Goal: Task Accomplishment & Management: Use online tool/utility

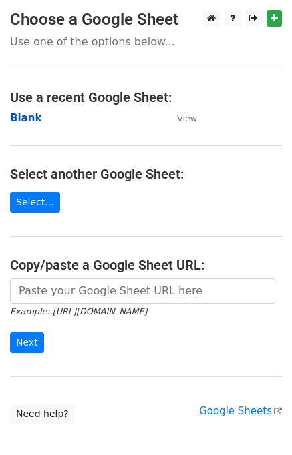
click at [24, 116] on strong "Blank" at bounding box center [25, 118] width 31 height 12
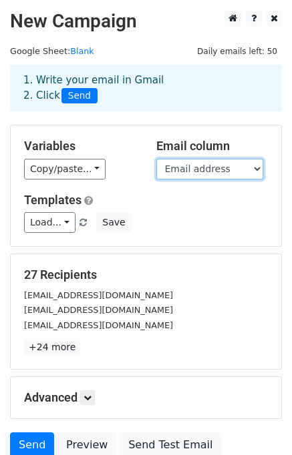
click at [232, 168] on select "Timestamp Email address STUDENT ID Name ➝ Enter your full name as you want it o…" at bounding box center [209, 169] width 107 height 21
click at [156, 159] on select "Timestamp Email address STUDENT ID Name ➝ Enter your full name as you want it o…" at bounding box center [209, 169] width 107 height 21
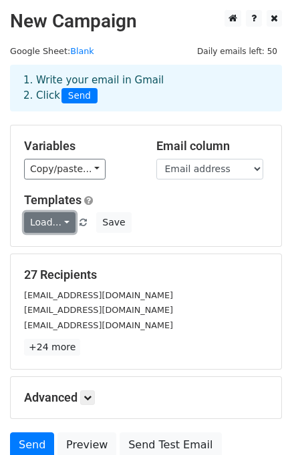
click at [54, 221] on link "Load..." at bounding box center [49, 222] width 51 height 21
click at [61, 221] on link "Load..." at bounding box center [49, 222] width 51 height 21
click at [190, 218] on div "Load... No templates saved Save" at bounding box center [146, 222] width 264 height 21
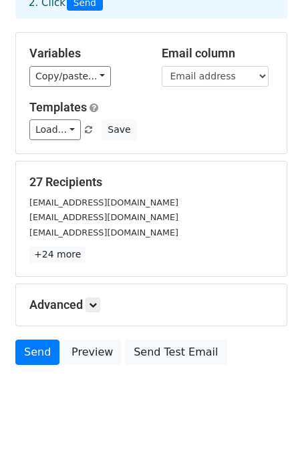
scroll to position [115, 0]
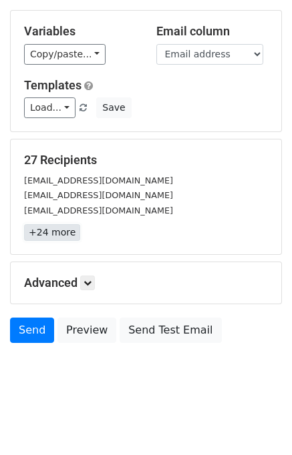
click at [54, 235] on link "+24 more" at bounding box center [52, 232] width 56 height 17
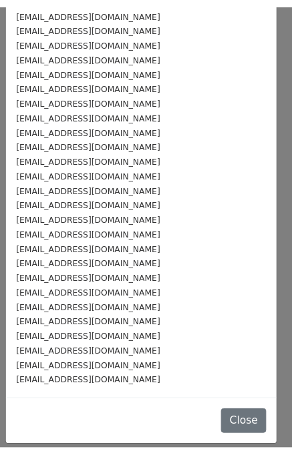
scroll to position [0, 0]
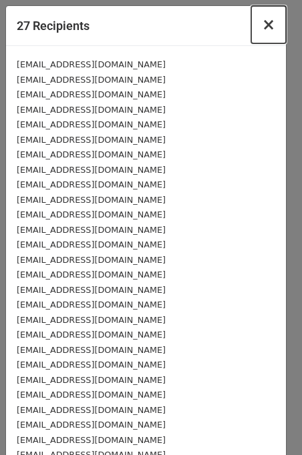
click at [262, 22] on span "×" at bounding box center [268, 24] width 13 height 19
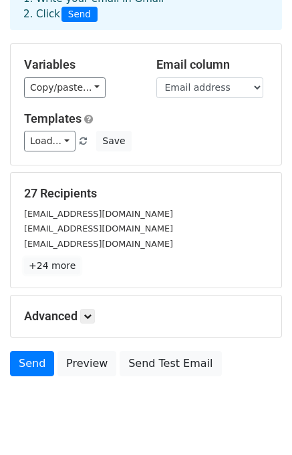
scroll to position [115, 0]
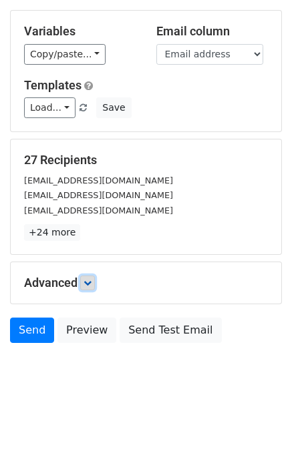
click at [87, 285] on icon at bounding box center [87, 283] width 8 height 8
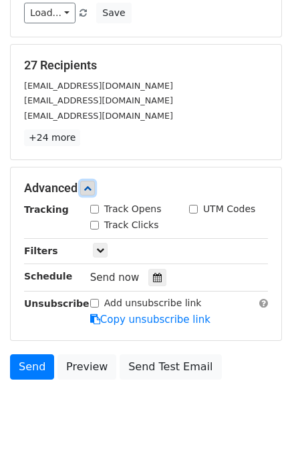
scroll to position [244, 0]
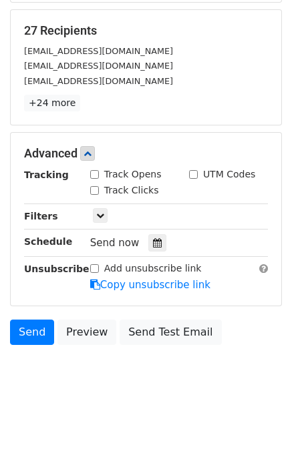
click at [93, 175] on input "Track Opens" at bounding box center [94, 174] width 9 height 9
checkbox input "true"
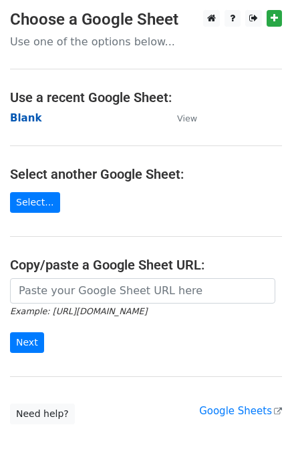
click at [24, 120] on strong "Blank" at bounding box center [25, 118] width 31 height 12
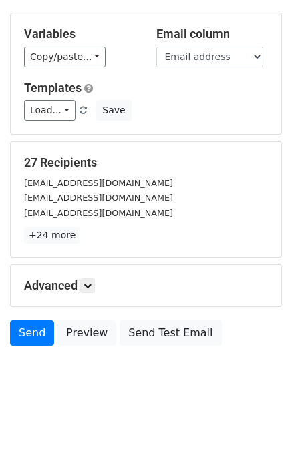
scroll to position [115, 0]
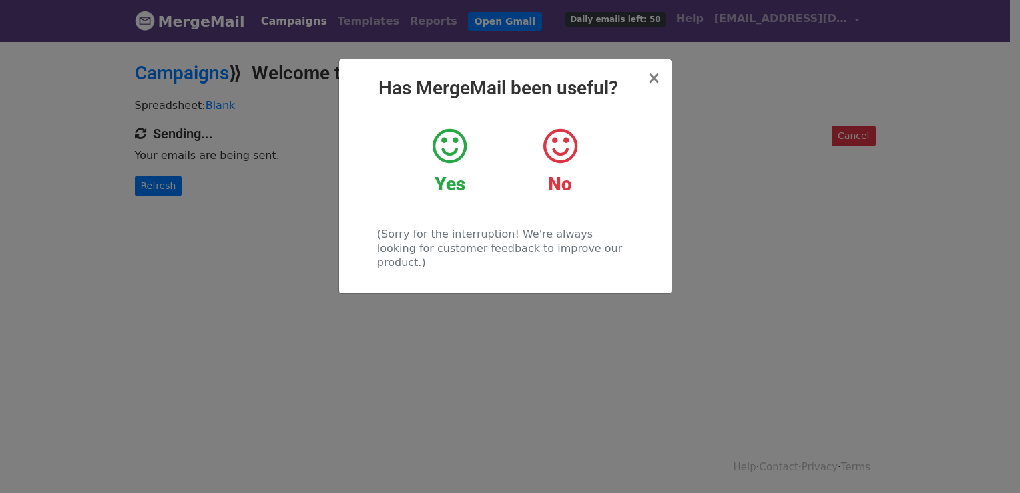
click at [459, 169] on div "Yes" at bounding box center [450, 160] width 90 height 69
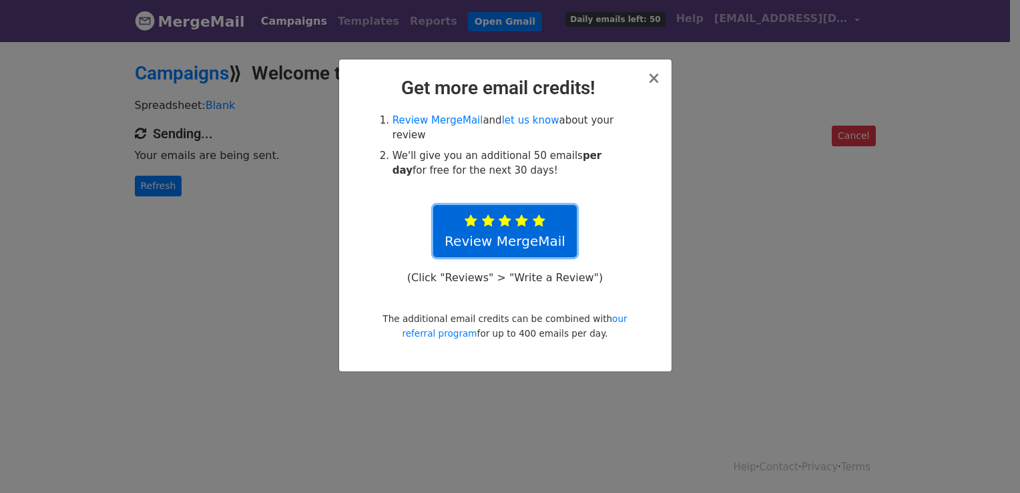
click at [531, 213] on link "Review MergeMail" at bounding box center [505, 231] width 144 height 52
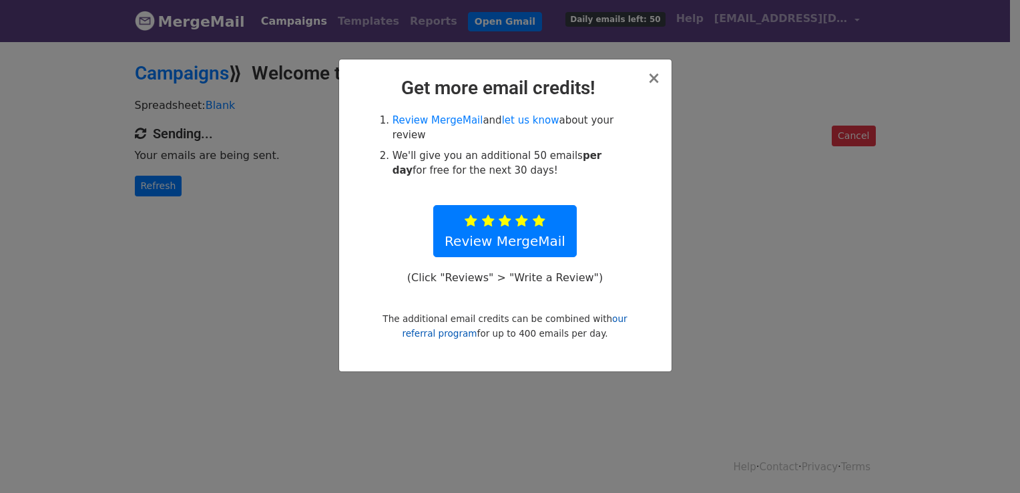
click at [609, 313] on link "our referral program" at bounding box center [514, 325] width 225 height 25
click at [651, 75] on span "×" at bounding box center [653, 78] width 13 height 19
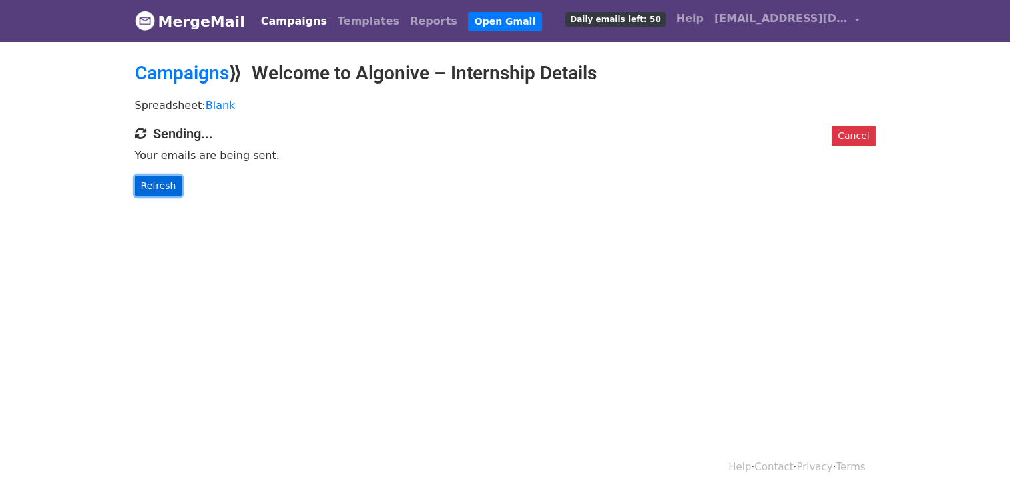
click at [152, 191] on link "Refresh" at bounding box center [158, 186] width 47 height 21
